Goal: Task Accomplishment & Management: Use online tool/utility

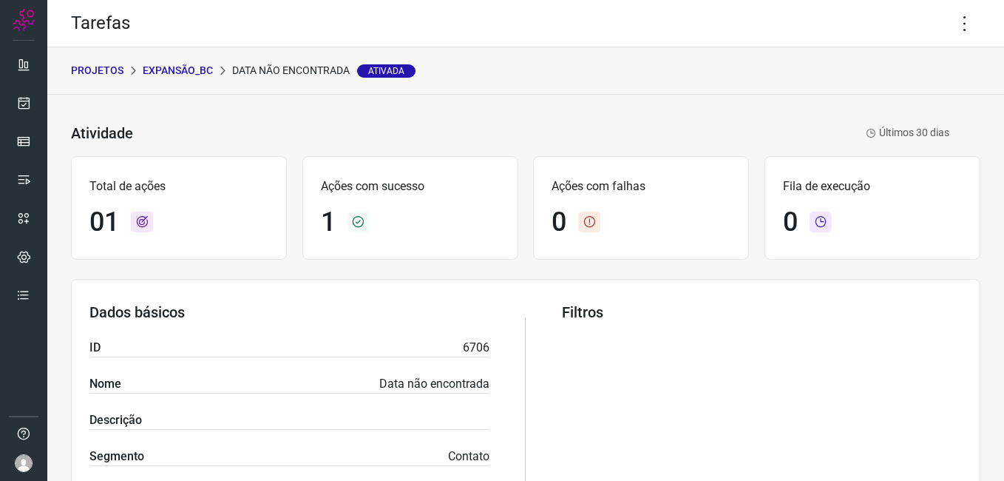
click at [166, 69] on p "Expansão_BC" at bounding box center [178, 71] width 70 height 16
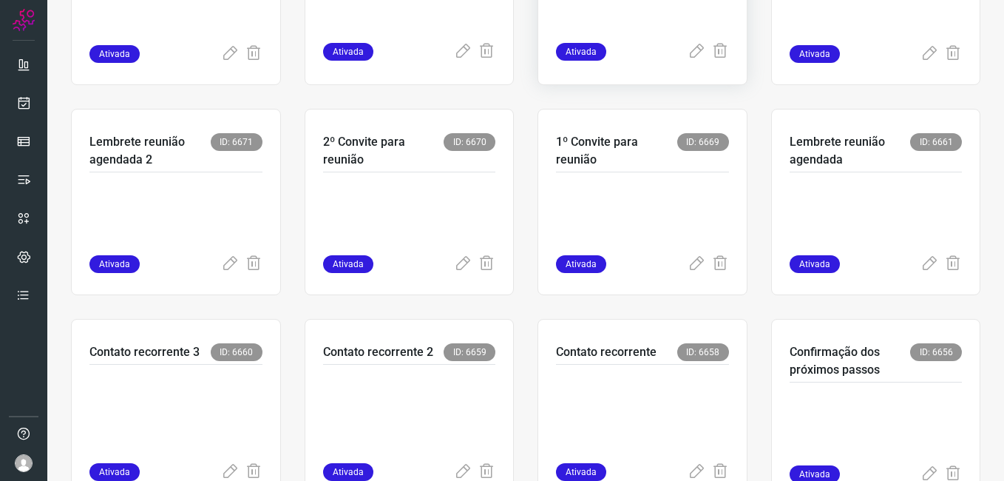
scroll to position [444, 0]
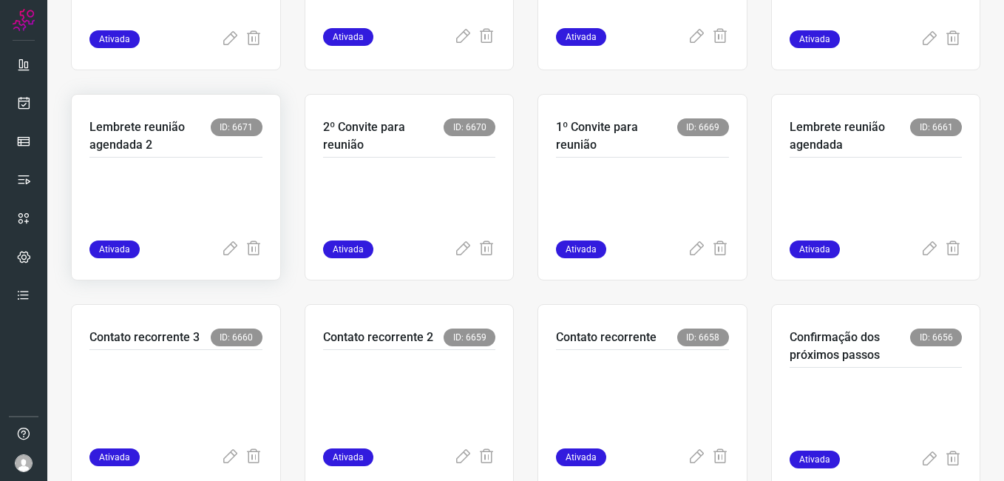
click at [147, 203] on p at bounding box center [175, 203] width 173 height 74
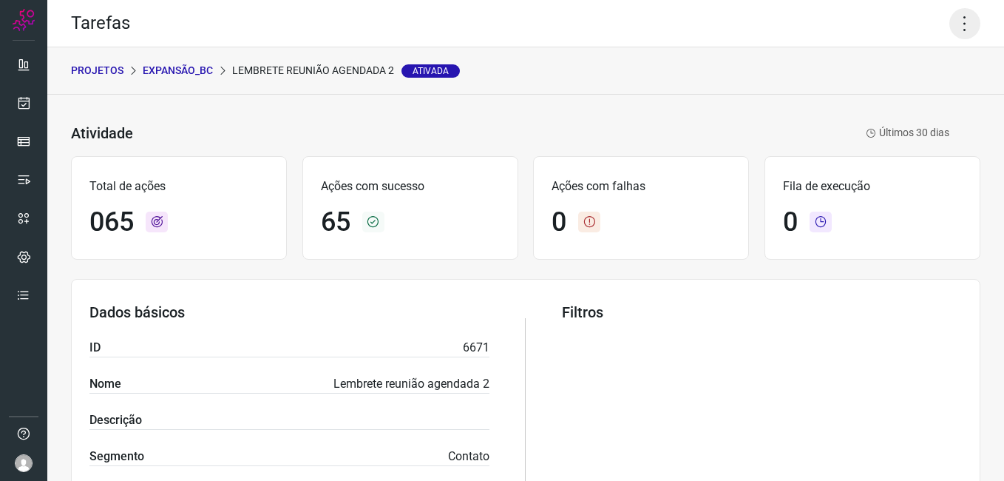
click at [954, 25] on icon at bounding box center [964, 23] width 31 height 31
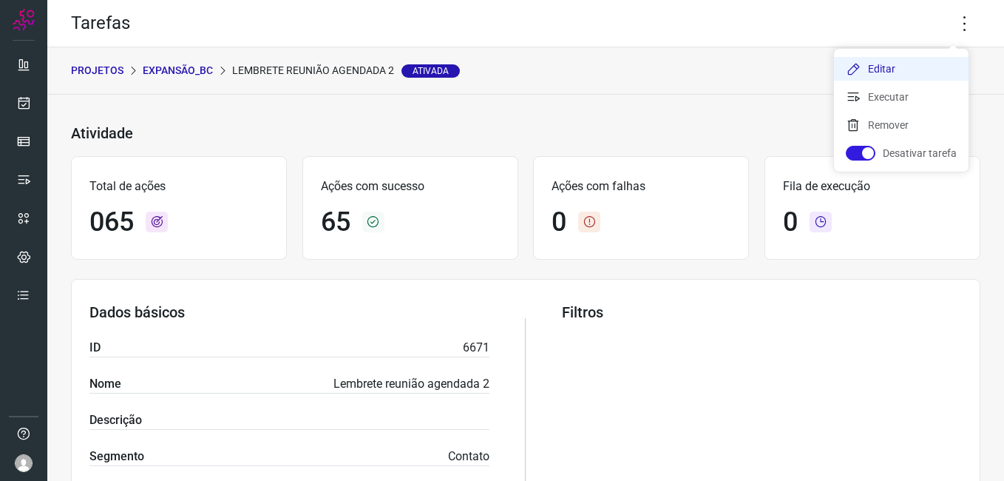
click at [901, 73] on li "Editar" at bounding box center [901, 69] width 135 height 24
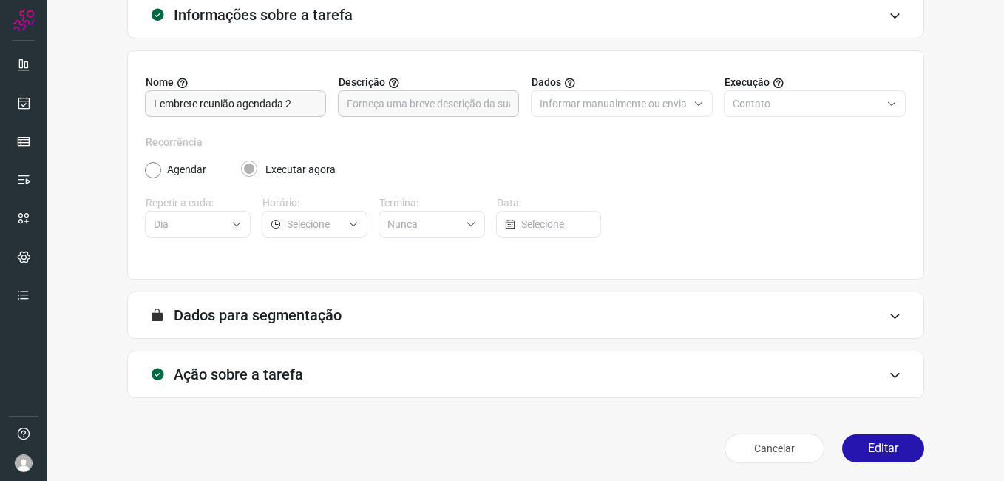
scroll to position [97, 0]
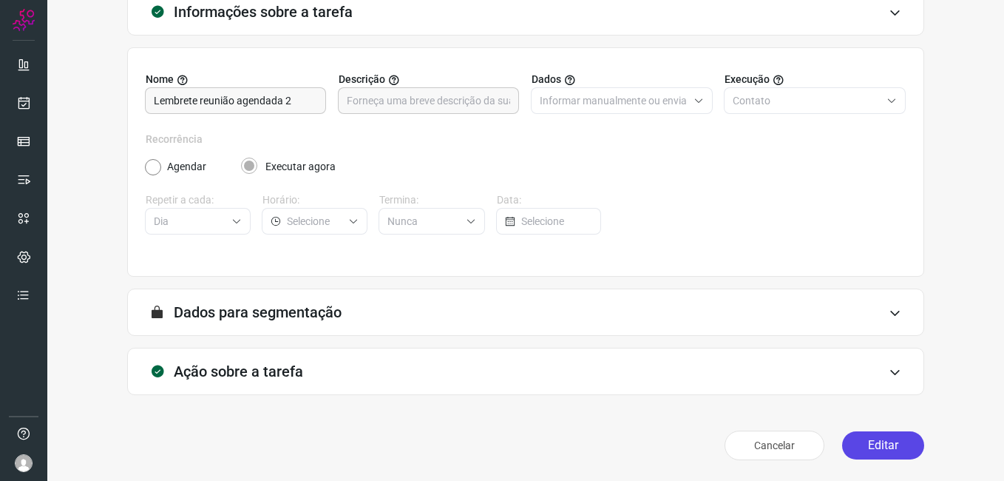
click at [853, 443] on button "Editar" at bounding box center [883, 445] width 82 height 28
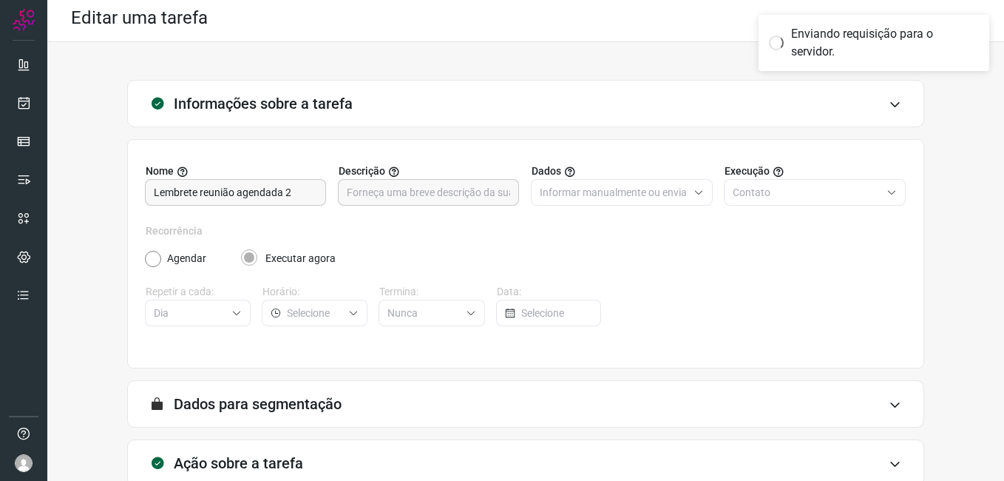
scroll to position [0, 0]
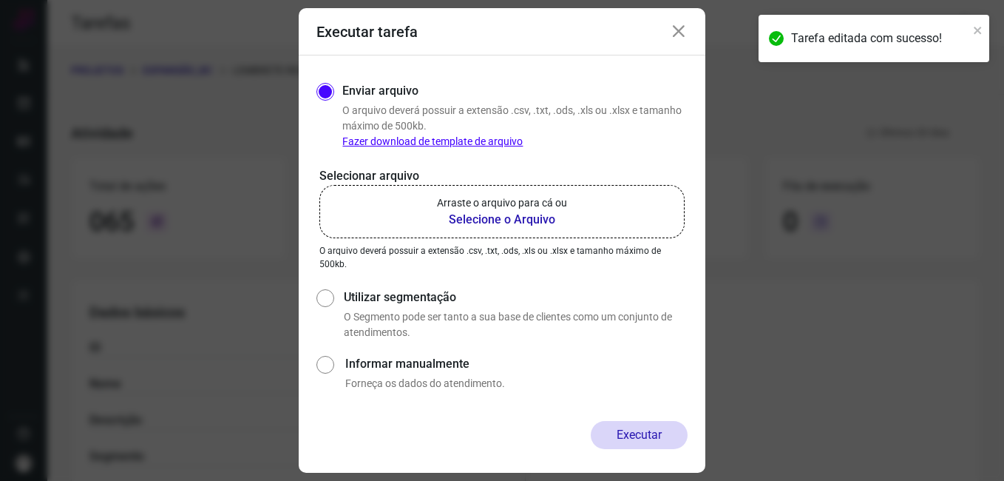
click at [472, 214] on b "Selecione o Arquivo" at bounding box center [502, 220] width 130 height 18
click at [0, 0] on input "Arraste o arquivo para cá ou Selecione o Arquivo" at bounding box center [0, 0] width 0 height 0
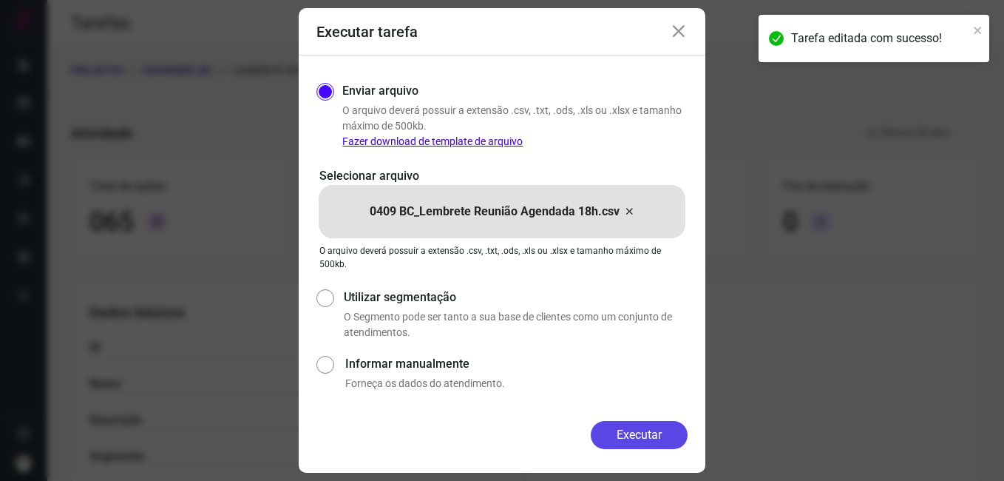
click at [621, 431] on button "Executar" at bounding box center [639, 435] width 97 height 28
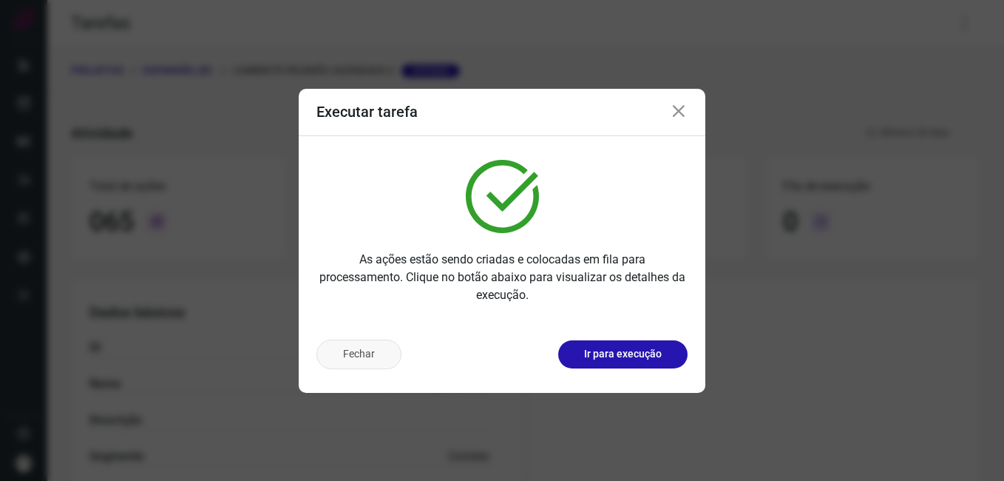
click at [364, 360] on button "Fechar" at bounding box center [358, 354] width 85 height 30
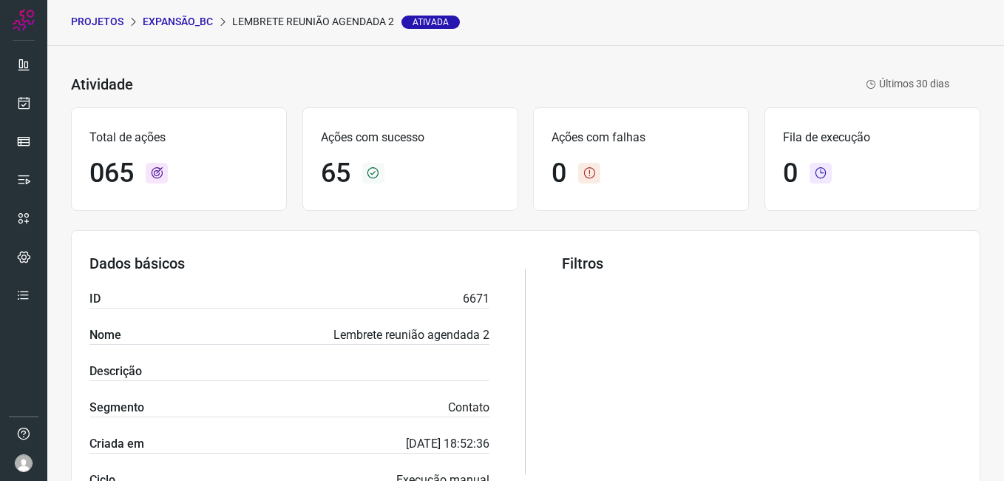
scroll to position [139, 0]
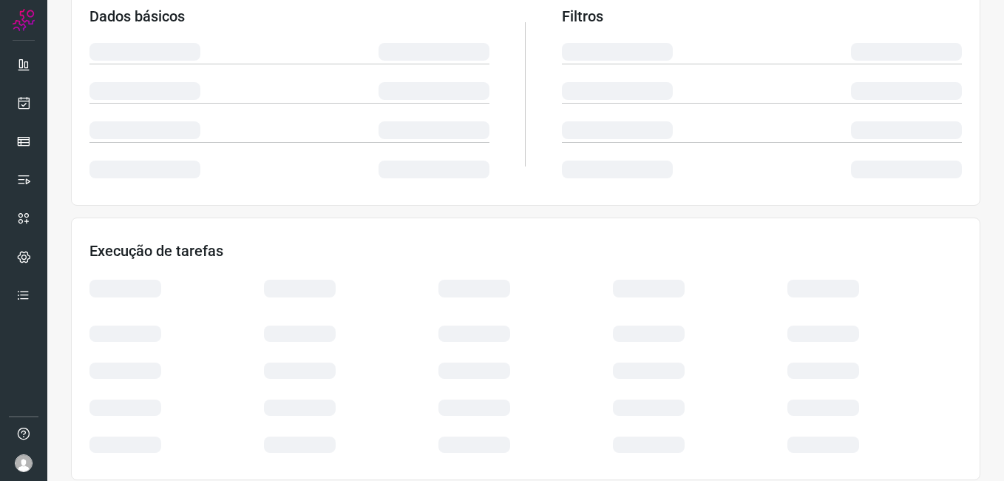
scroll to position [310, 0]
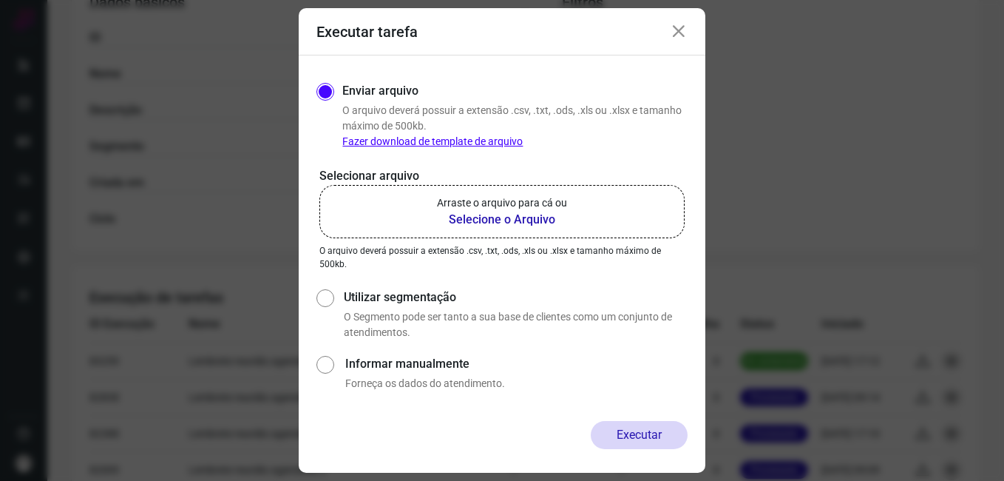
click at [683, 37] on icon at bounding box center [679, 32] width 18 height 18
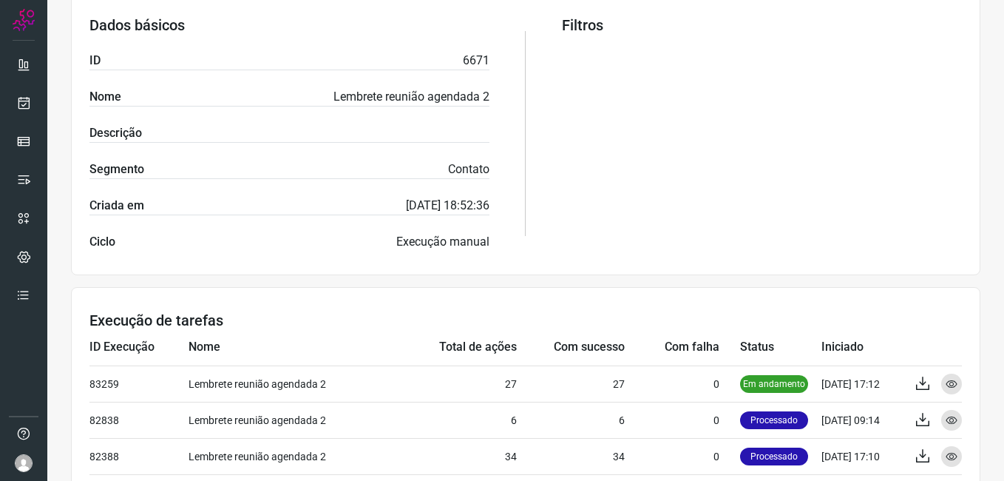
scroll to position [370, 0]
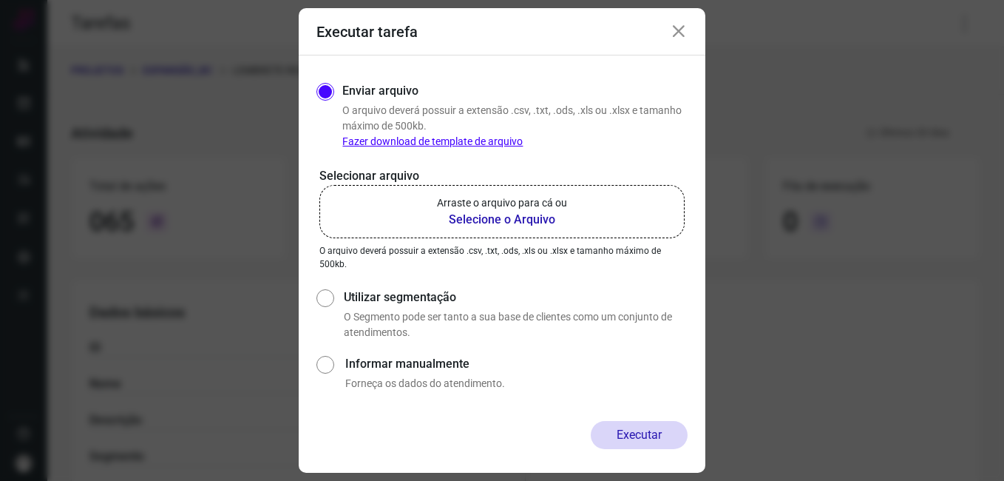
drag, startPoint x: 676, startPoint y: 35, endPoint x: 674, endPoint y: 60, distance: 24.5
click at [678, 35] on icon at bounding box center [679, 32] width 18 height 18
click at [677, 35] on icon at bounding box center [679, 32] width 18 height 18
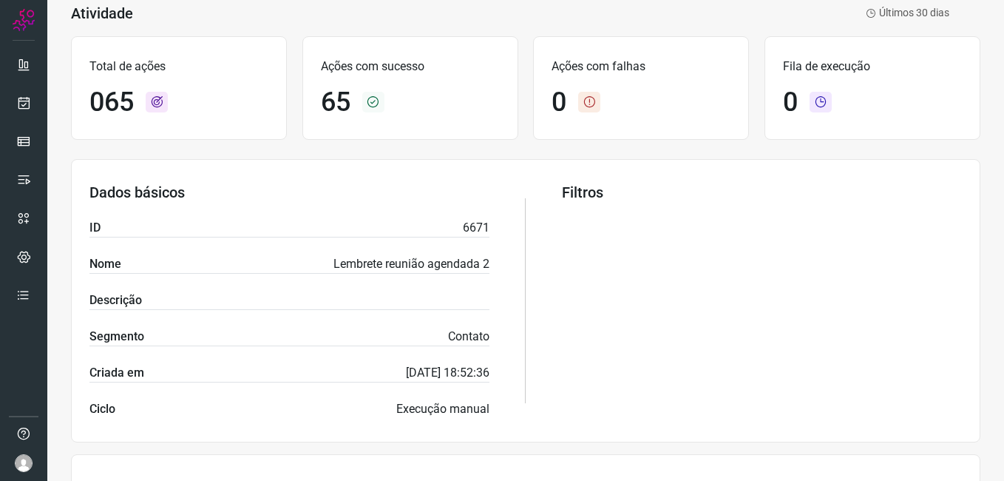
scroll to position [370, 0]
